Goal: Navigation & Orientation: Go to known website

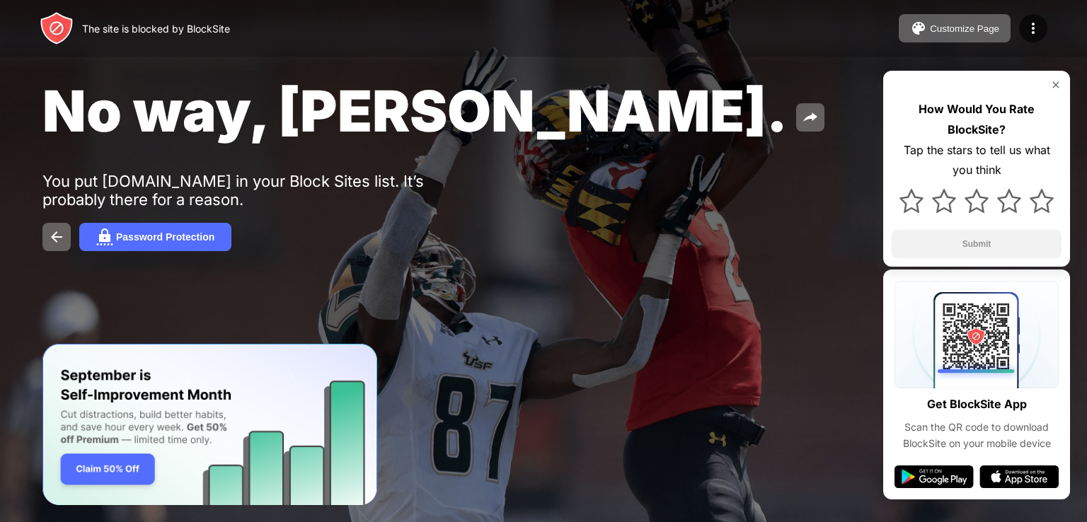
click at [1058, 86] on img at bounding box center [1055, 84] width 11 height 11
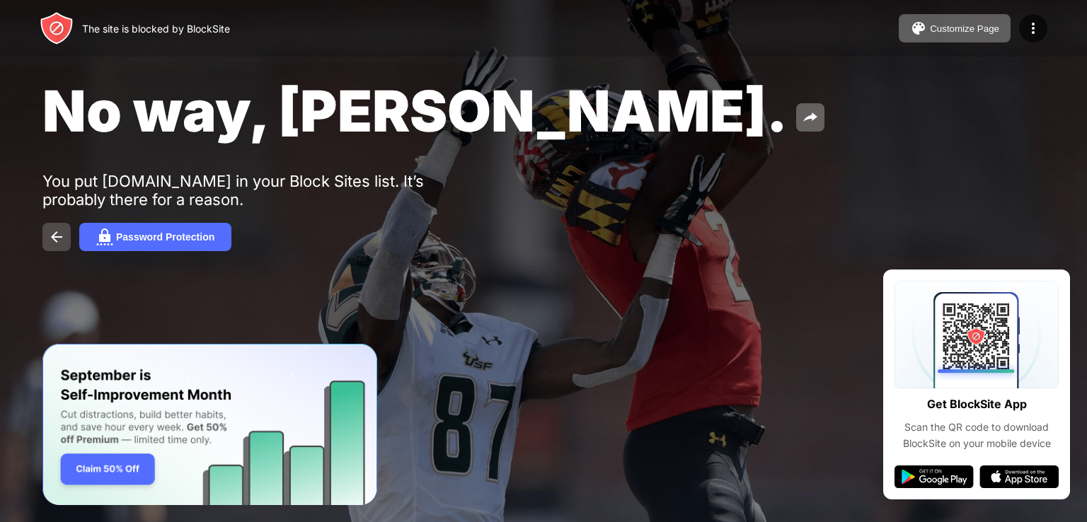
click at [59, 239] on img at bounding box center [56, 237] width 17 height 17
